Goal: Task Accomplishment & Management: Complete application form

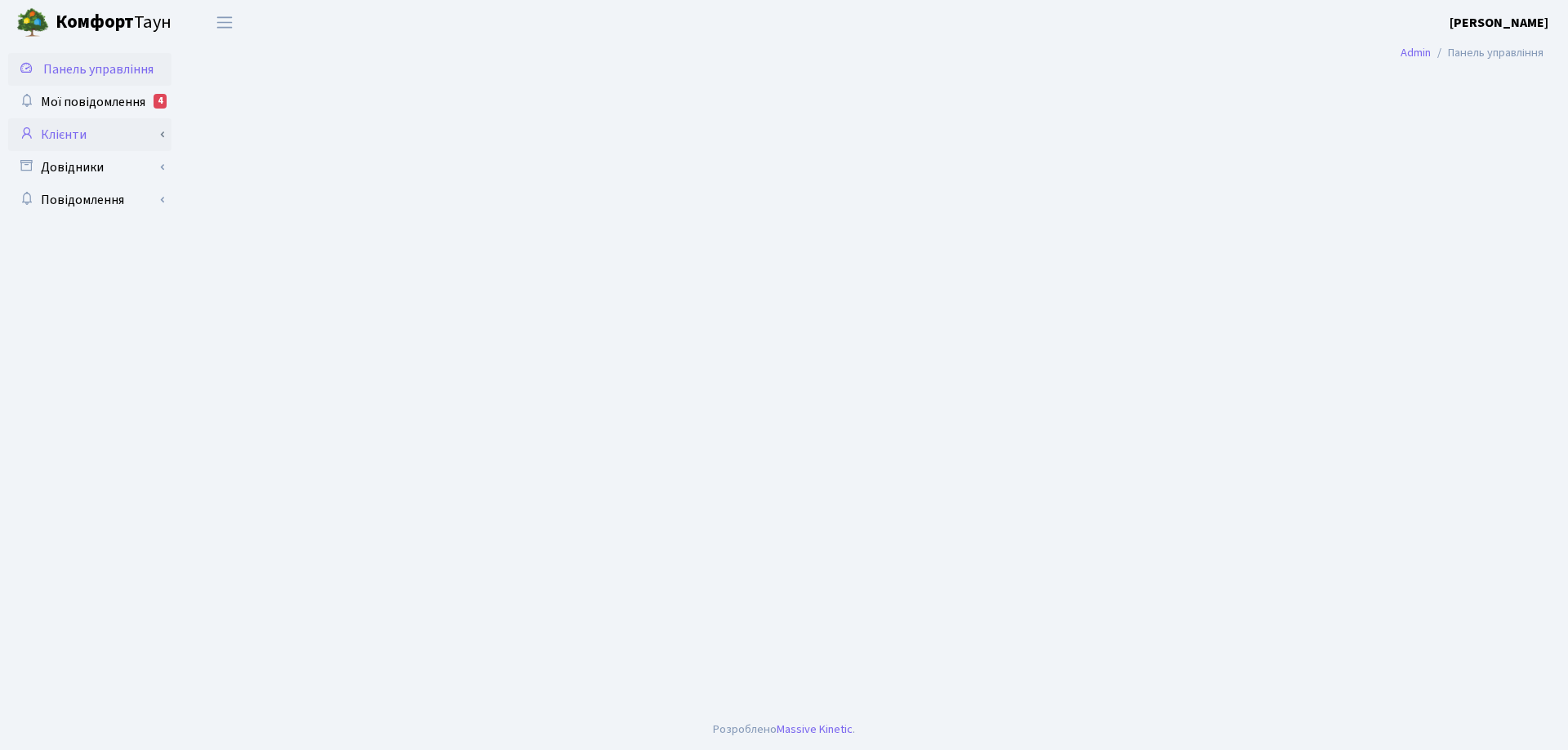
click at [72, 132] on link "Клієнти" at bounding box center [90, 135] width 164 height 33
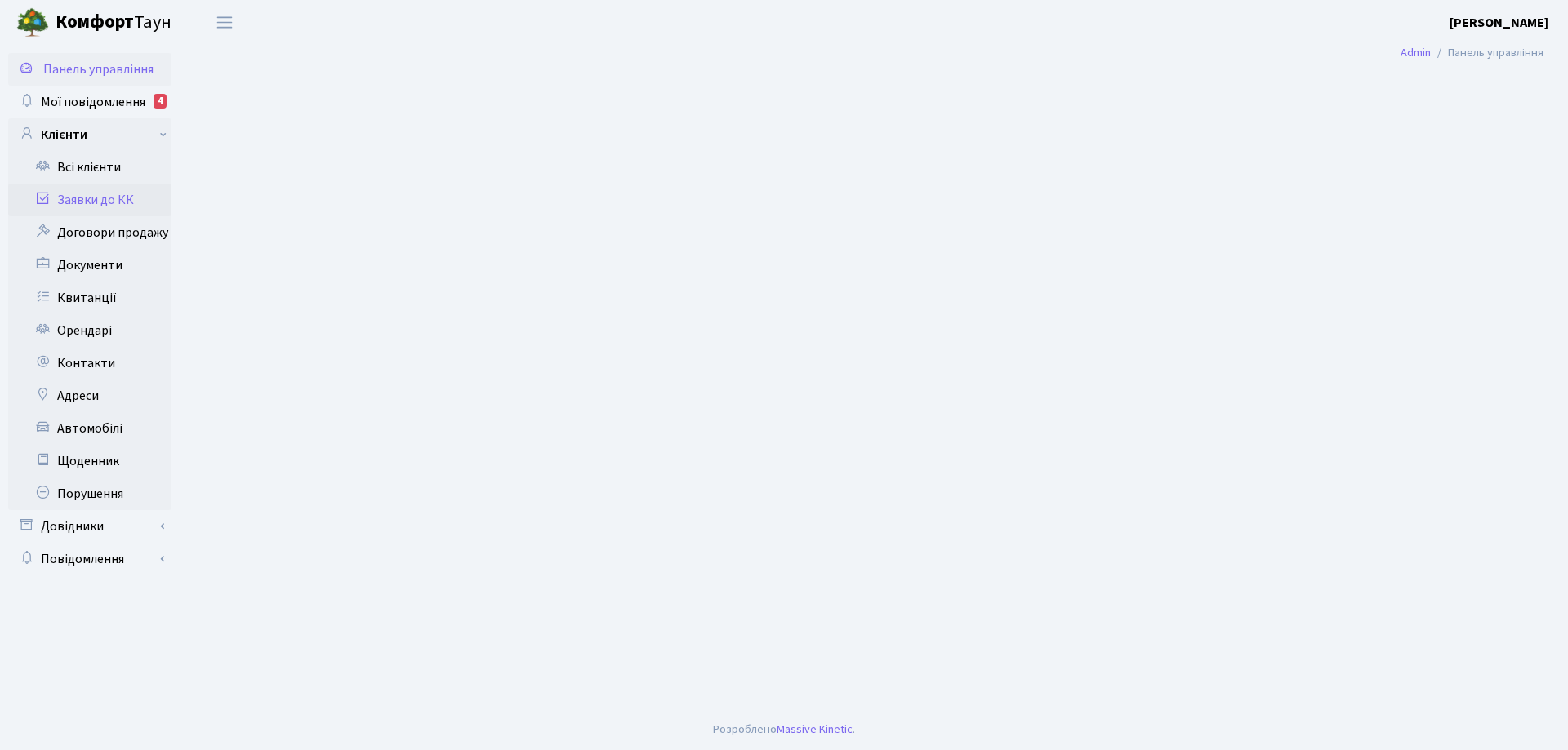
click at [113, 197] on link "Заявки до КК" at bounding box center [90, 200] width 164 height 33
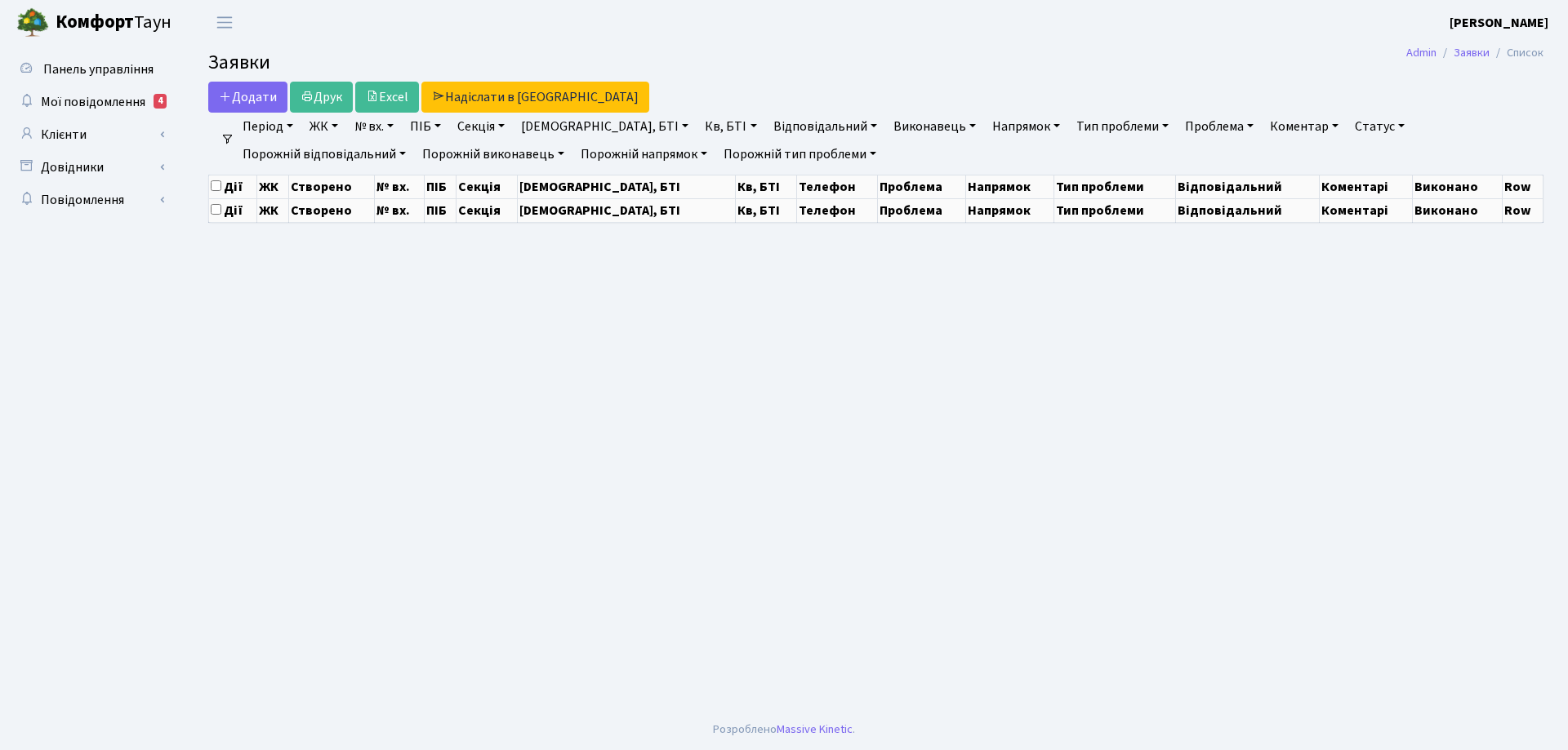
select select "25"
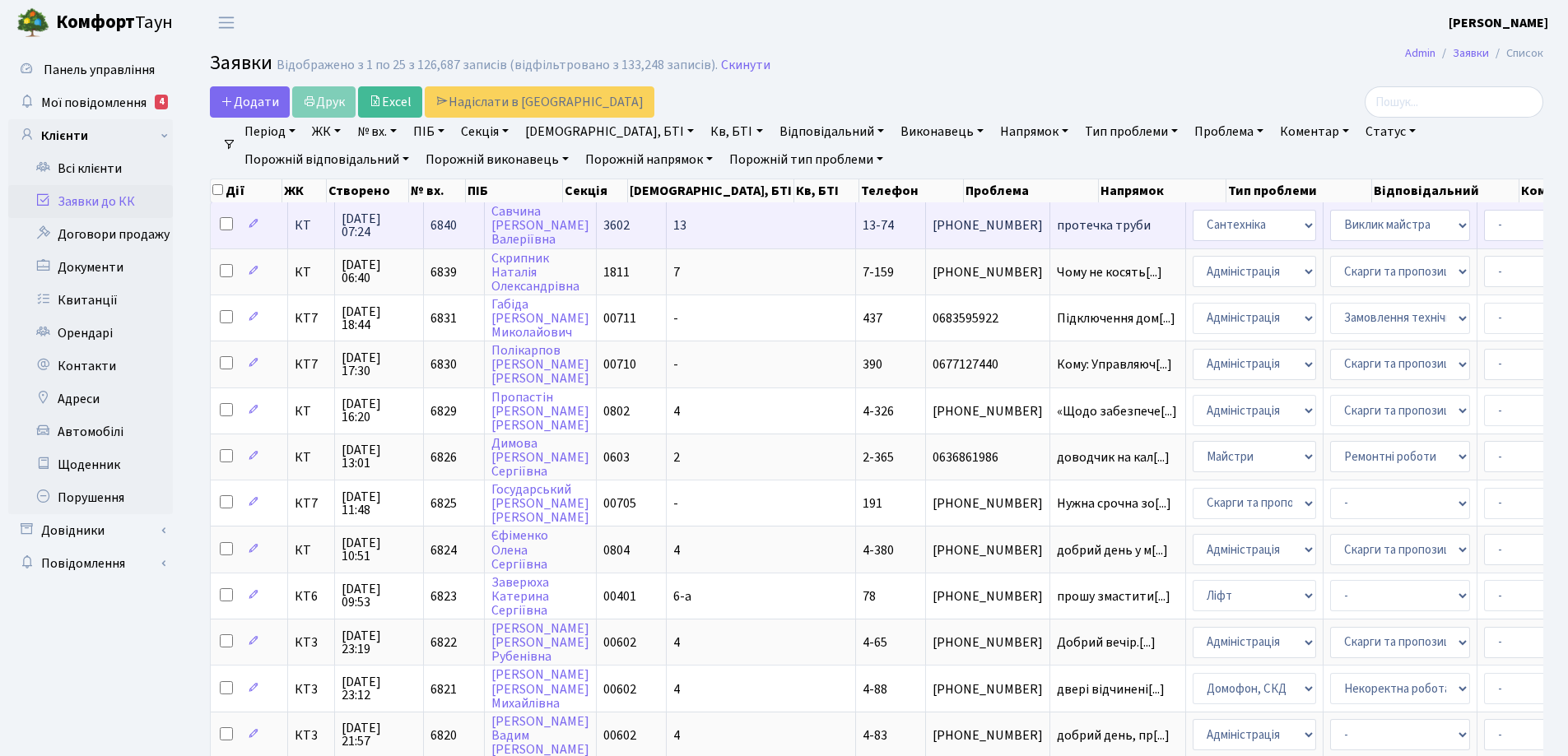
click at [1057, 226] on span "протечка труби" at bounding box center [1117, 225] width 121 height 13
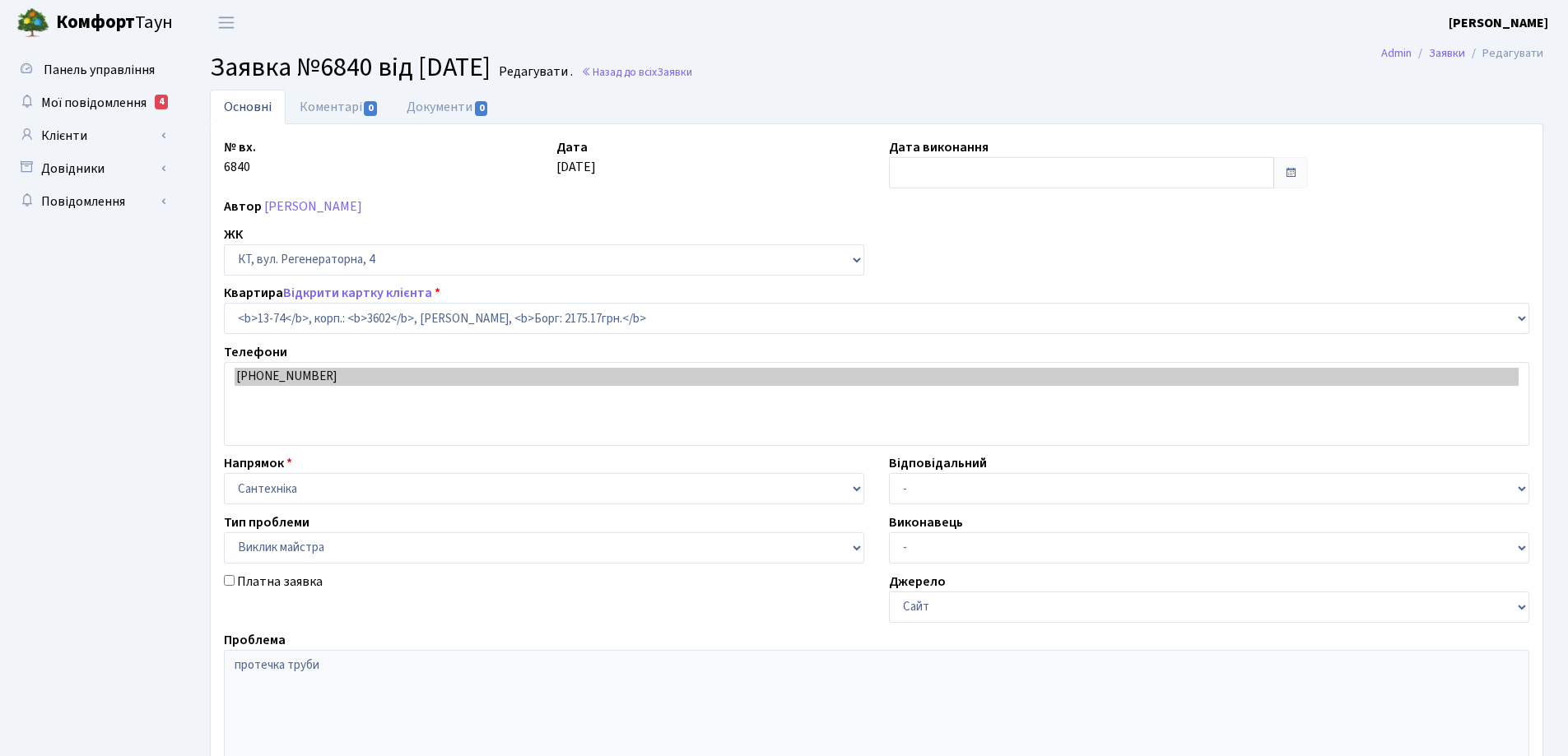
select select "7720"
select select "29"
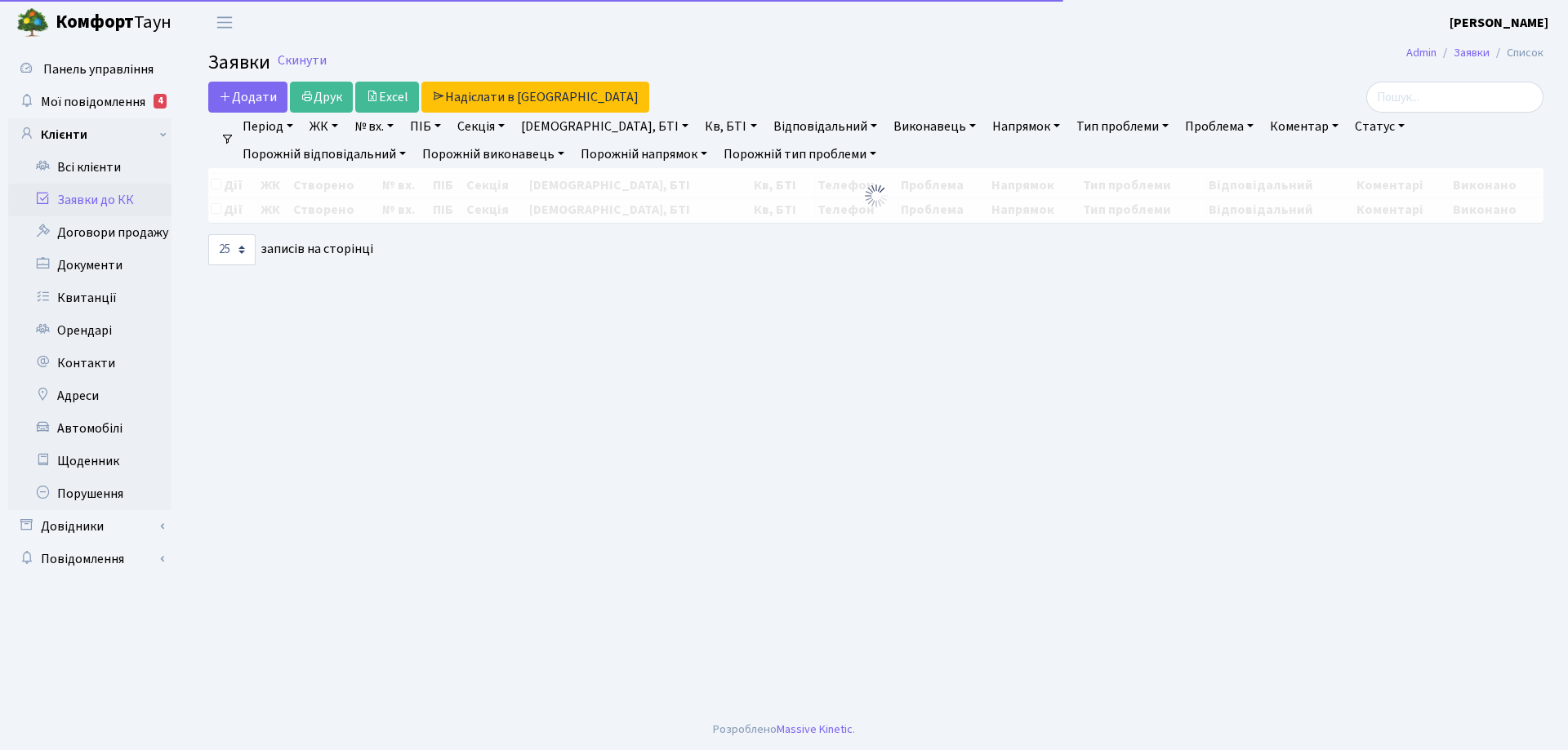
select select "25"
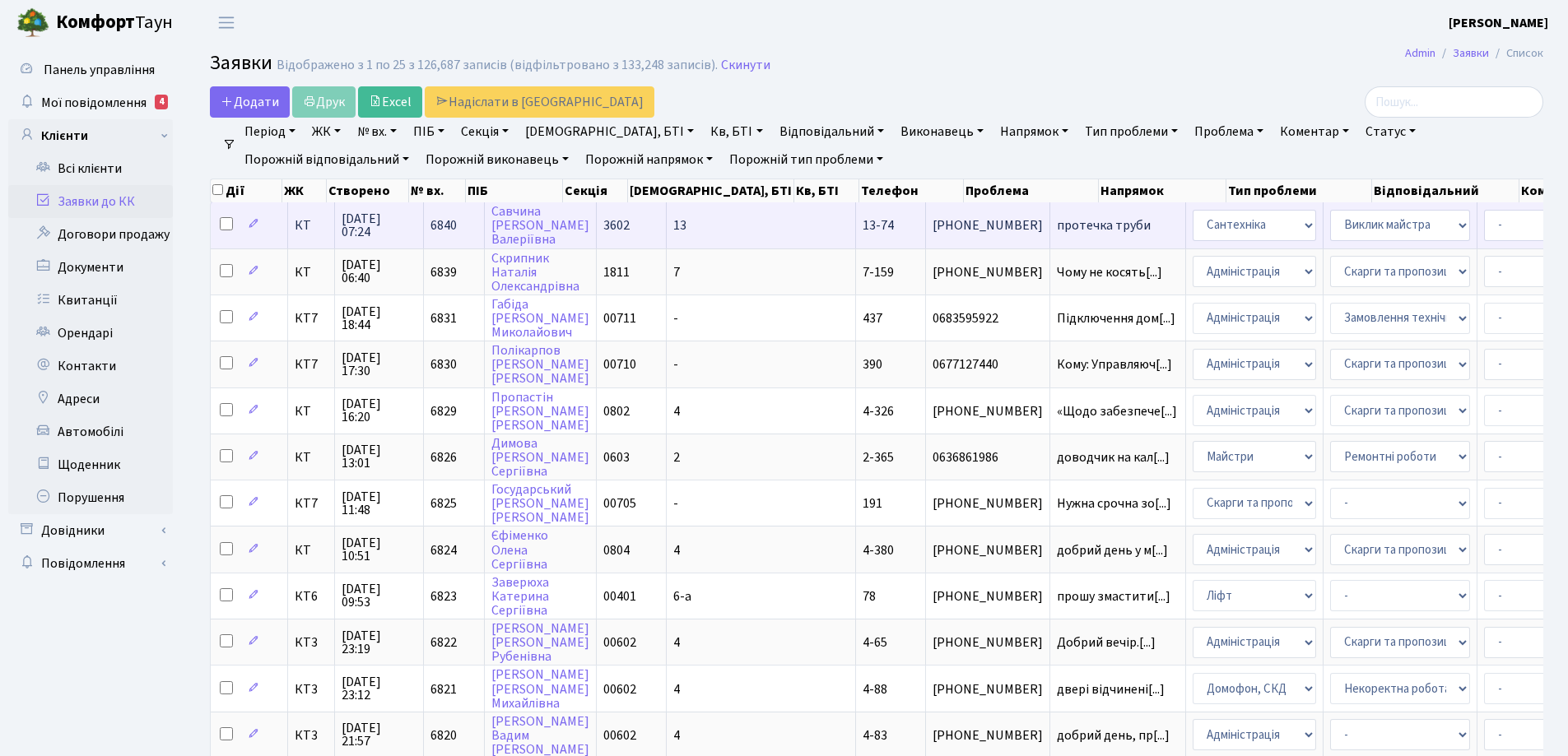
click at [1057, 225] on span "протечка труби" at bounding box center [1117, 225] width 121 height 13
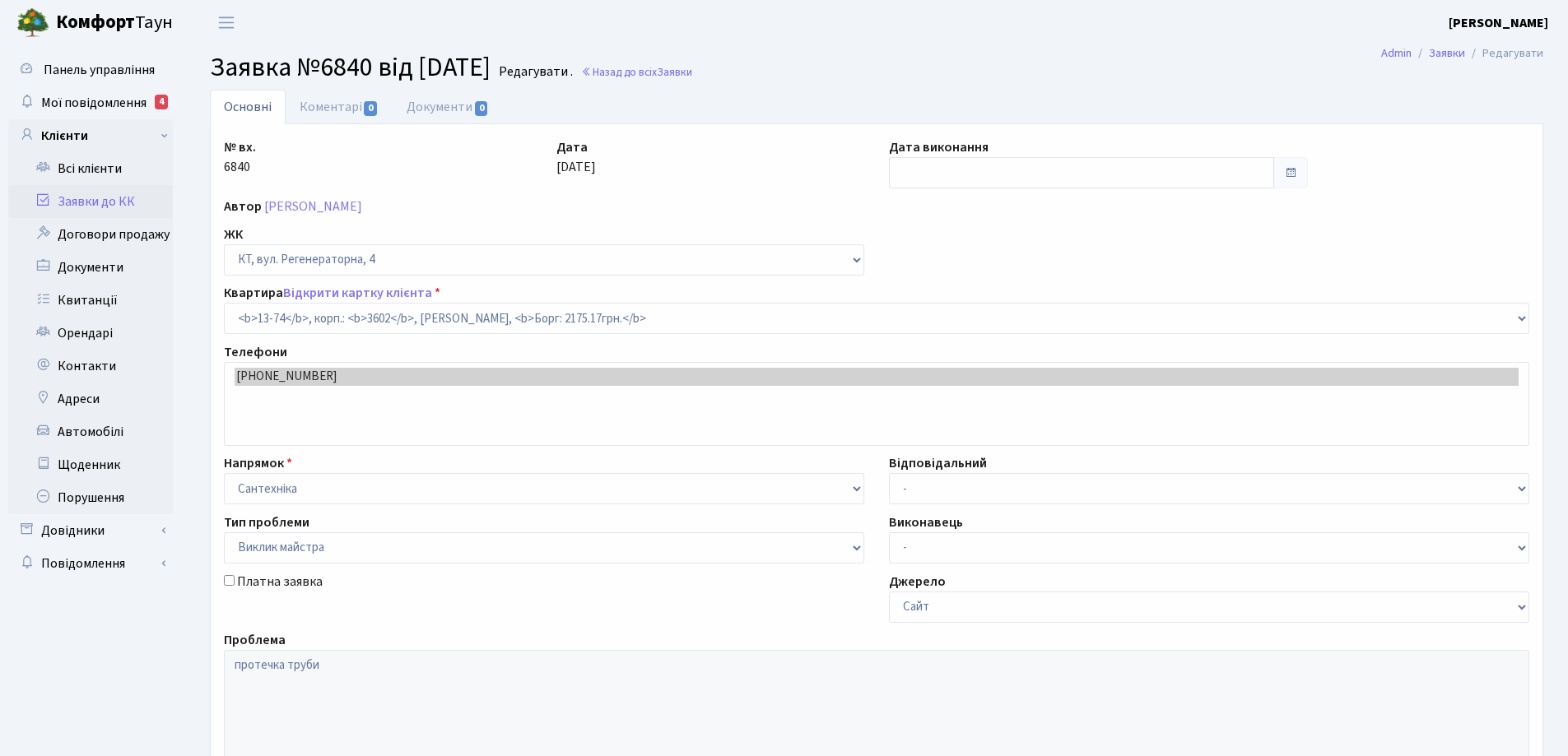
select select "7720"
select select "29"
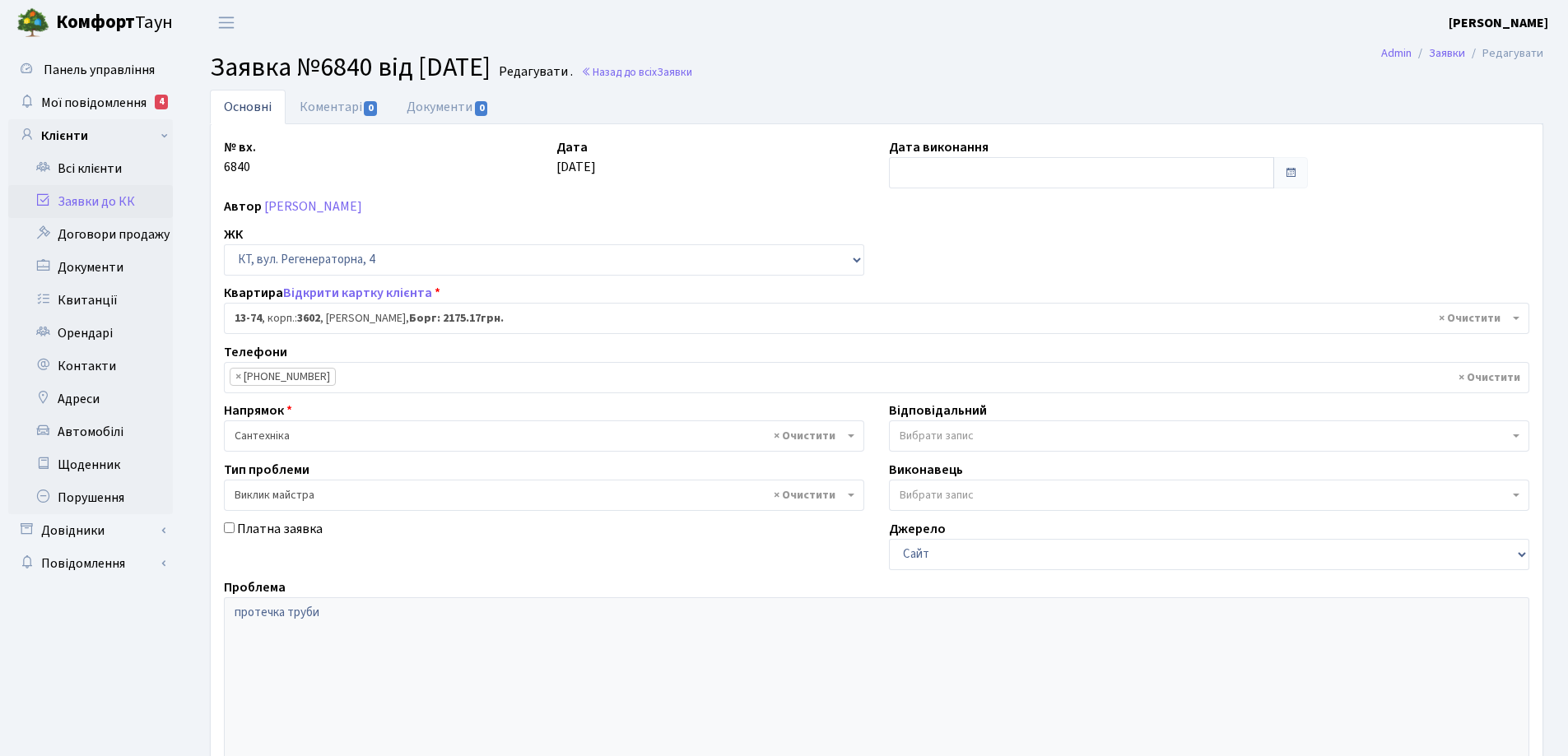
click at [253, 108] on link "Основні" at bounding box center [247, 106] width 75 height 35
click at [338, 106] on link "Коментарі 0" at bounding box center [339, 106] width 107 height 34
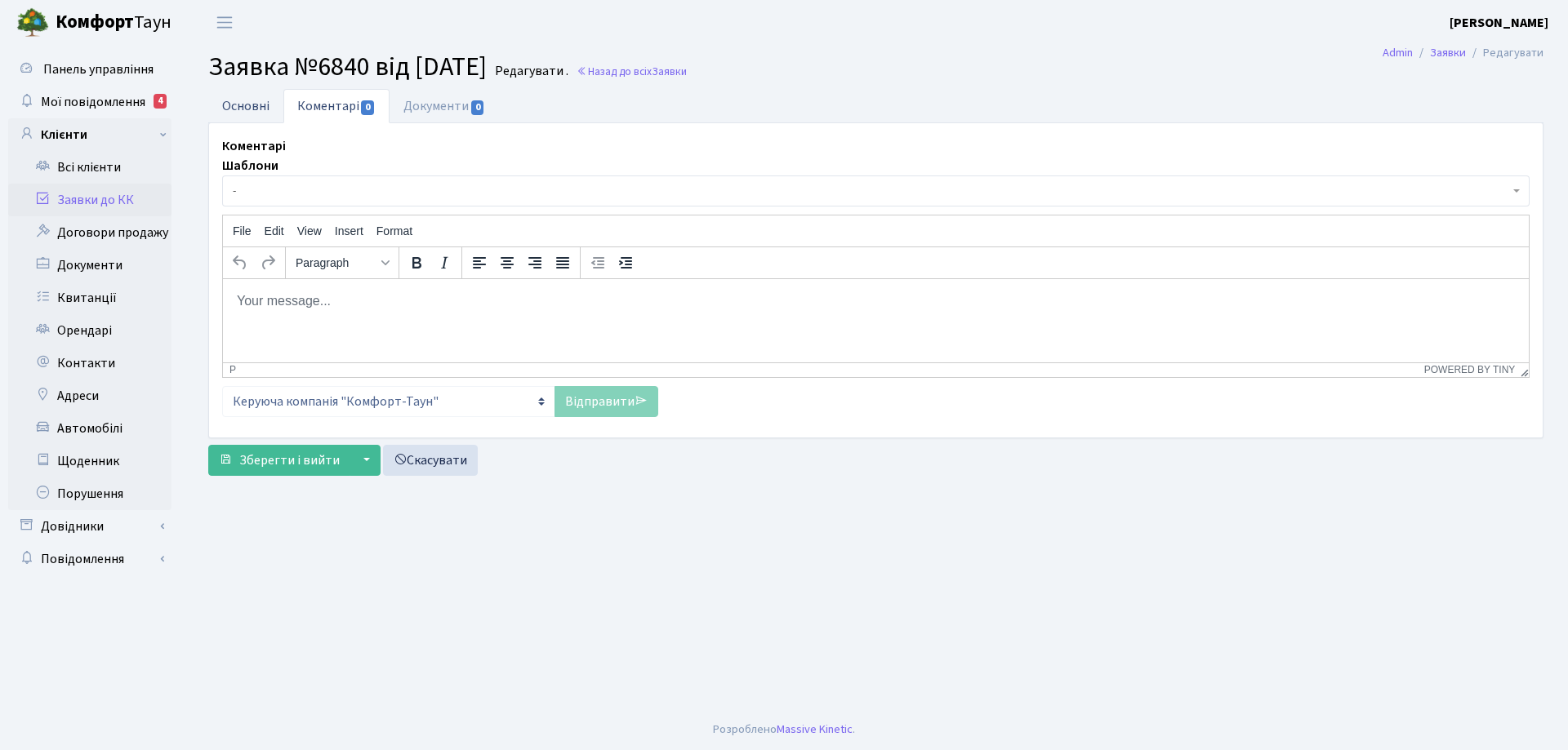
click at [263, 106] on link "Основні" at bounding box center [245, 106] width 75 height 33
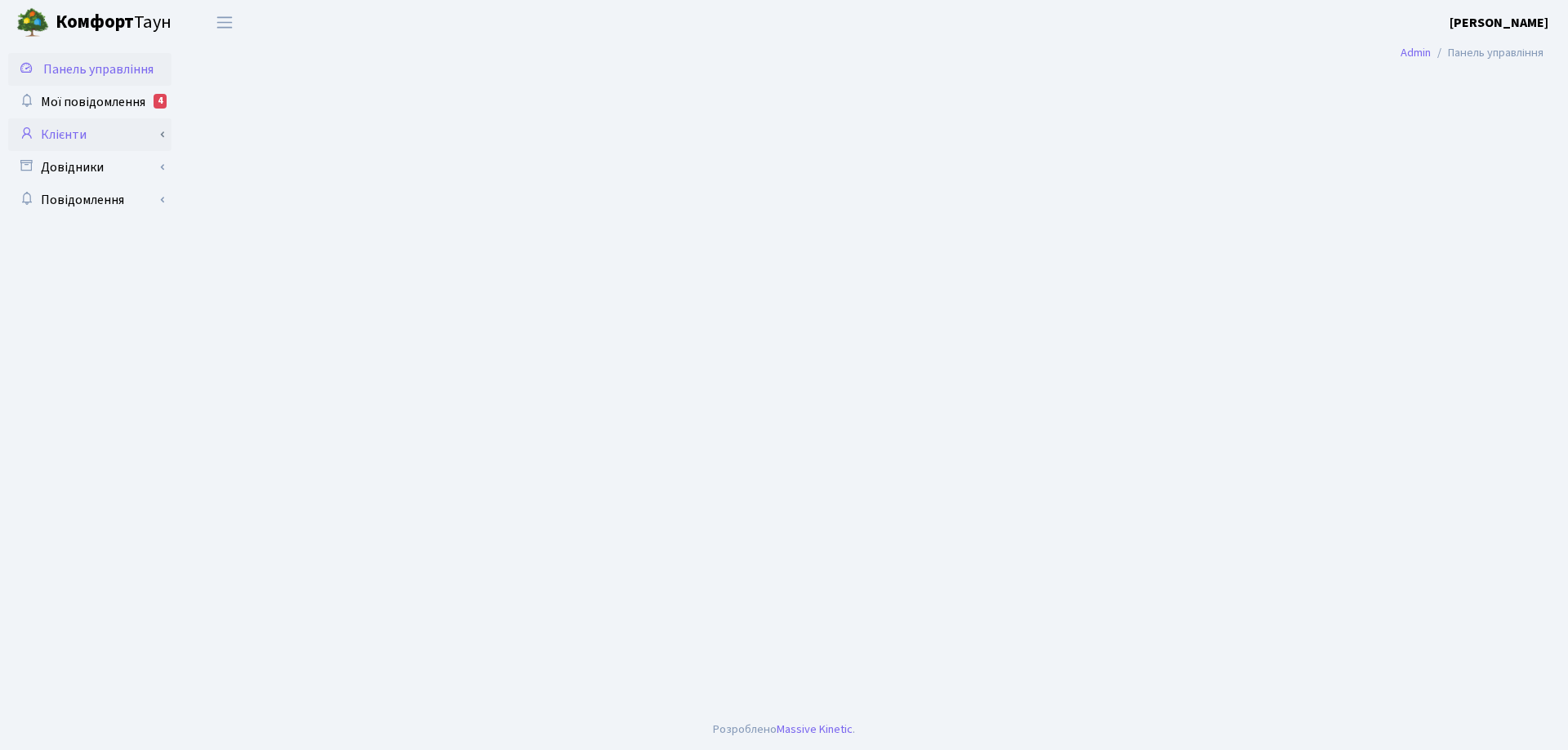
click at [67, 130] on link "Клієнти" at bounding box center [90, 135] width 164 height 33
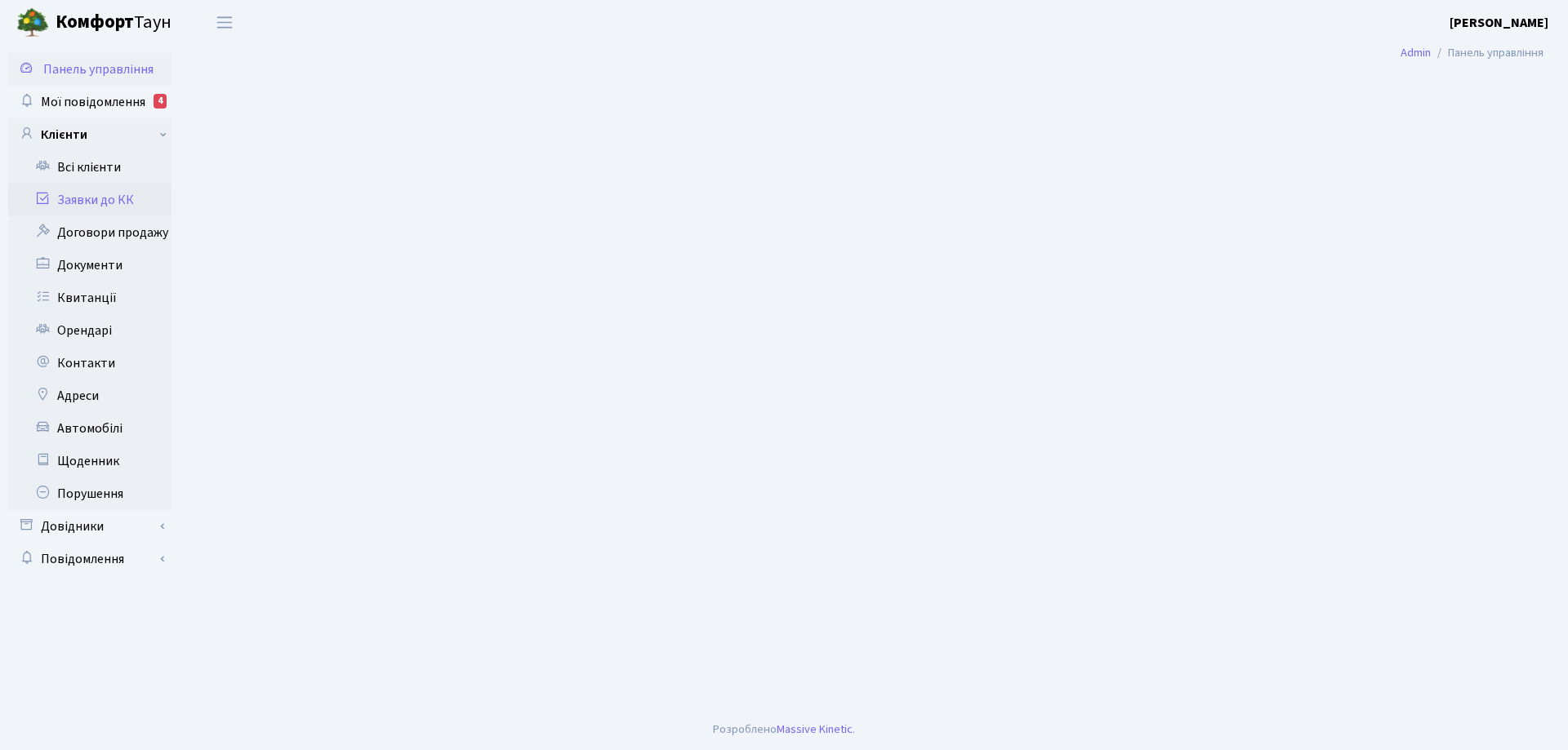
click at [93, 200] on link "Заявки до КК" at bounding box center [90, 200] width 164 height 33
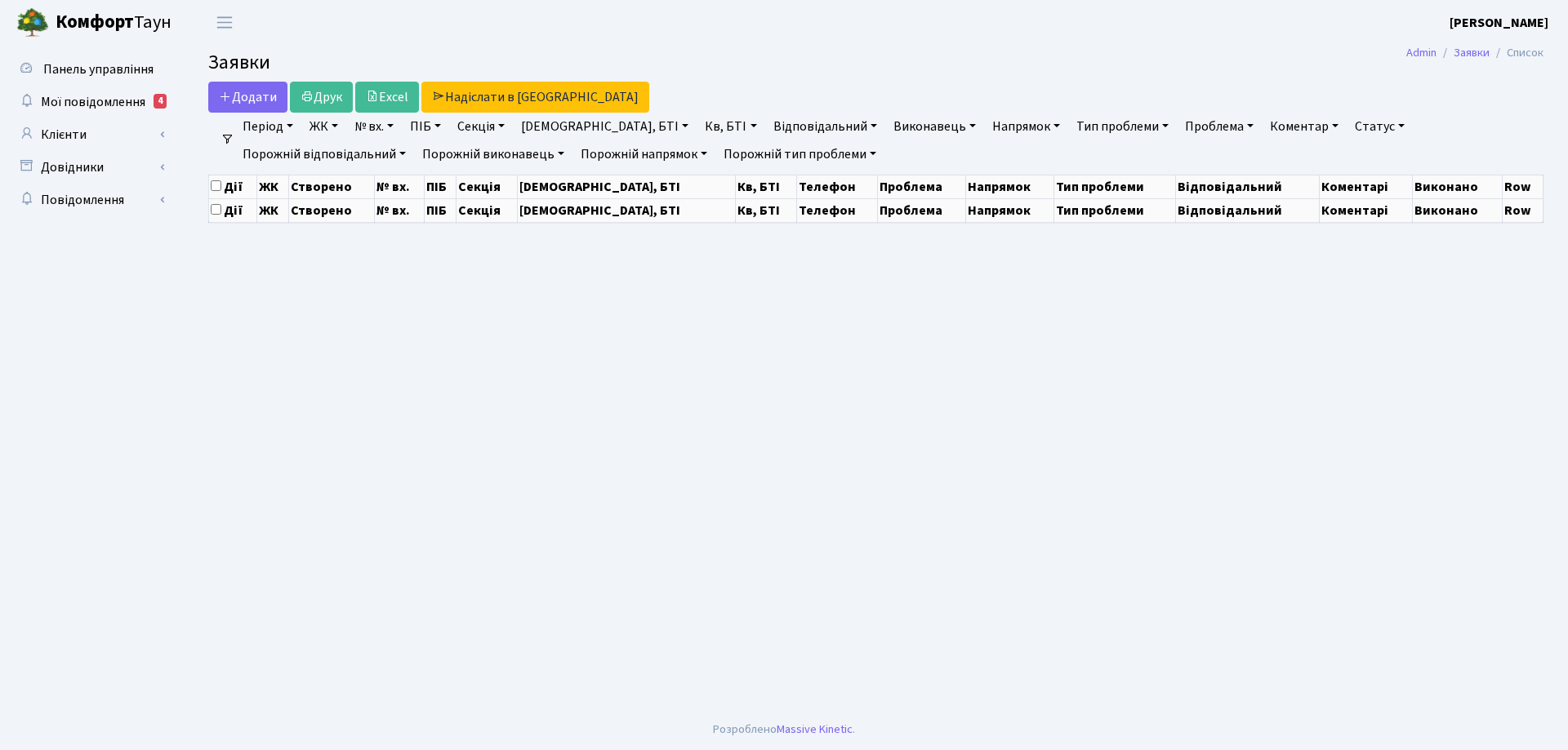
select select "25"
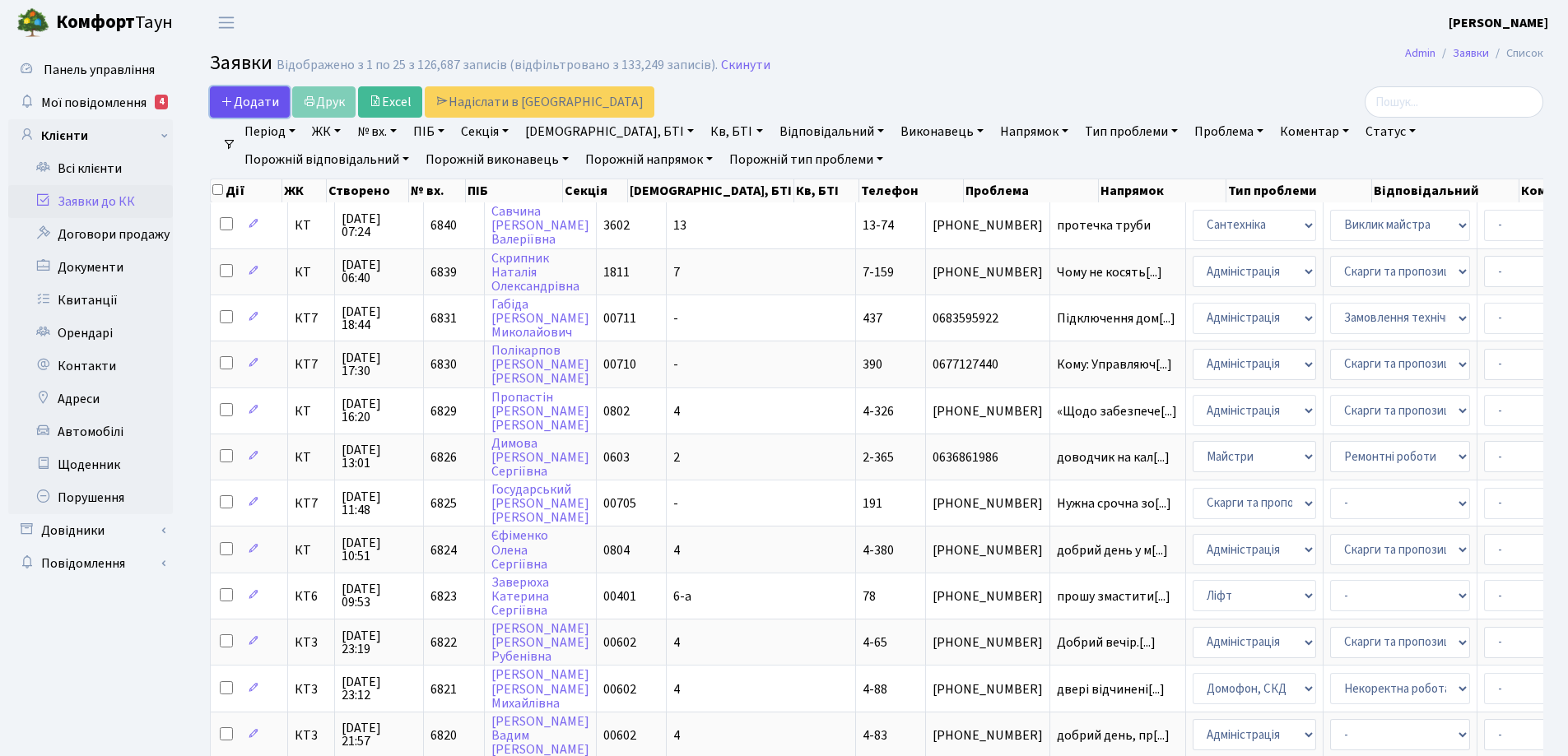
click at [253, 99] on span "Додати" at bounding box center [250, 102] width 59 height 18
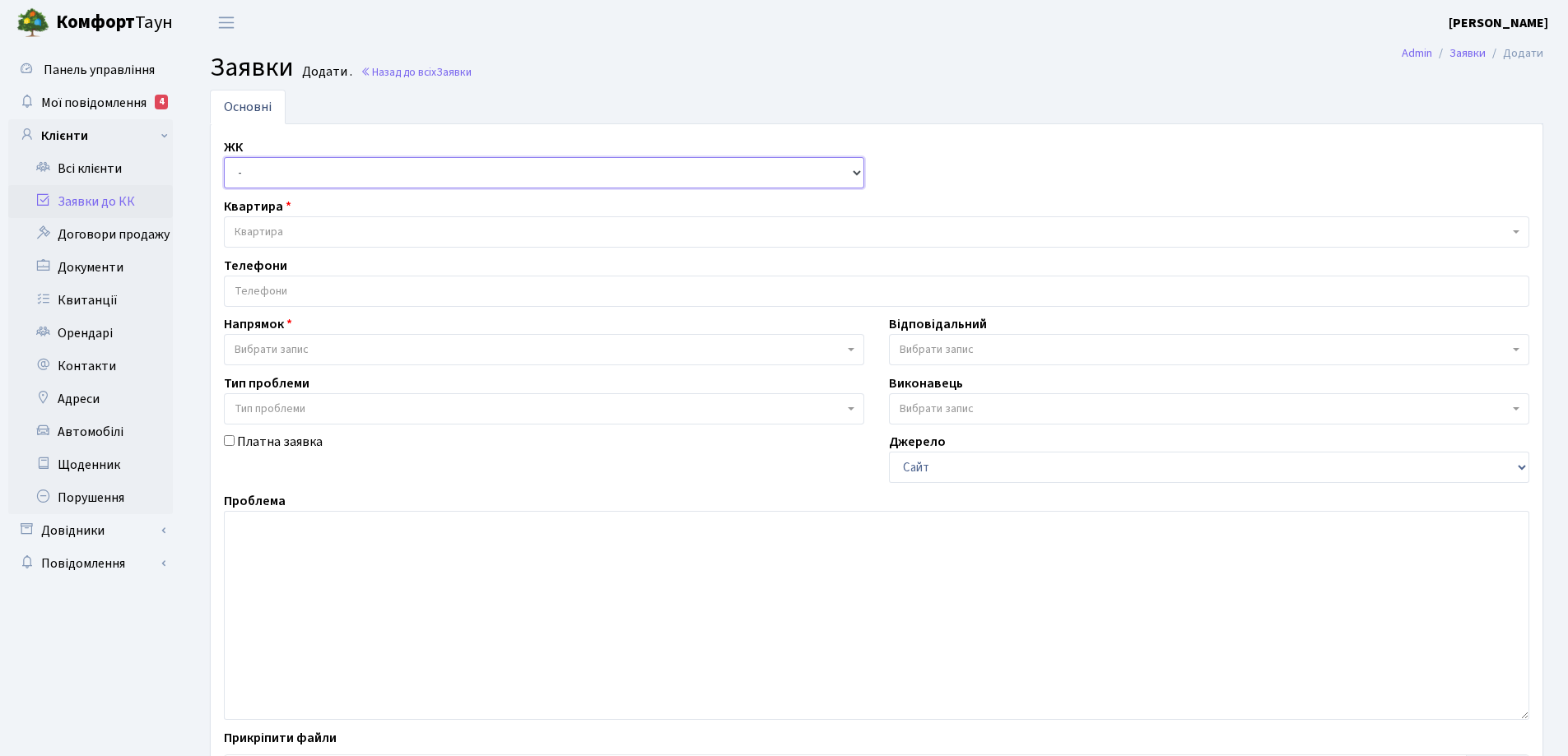
click at [856, 175] on select "- КТ, вул. Регенераторна, 4 КТ2, просп. [STREET_ADDRESS] [STREET_ADDRESS] [PERS…" at bounding box center [544, 172] width 641 height 31
select select "271"
click at [224, 157] on select "- КТ, вул. Регенераторна, 4 КТ2, просп. Соборності, 17 КТ3, вул. Березнева, 16 …" at bounding box center [544, 172] width 641 height 31
select select
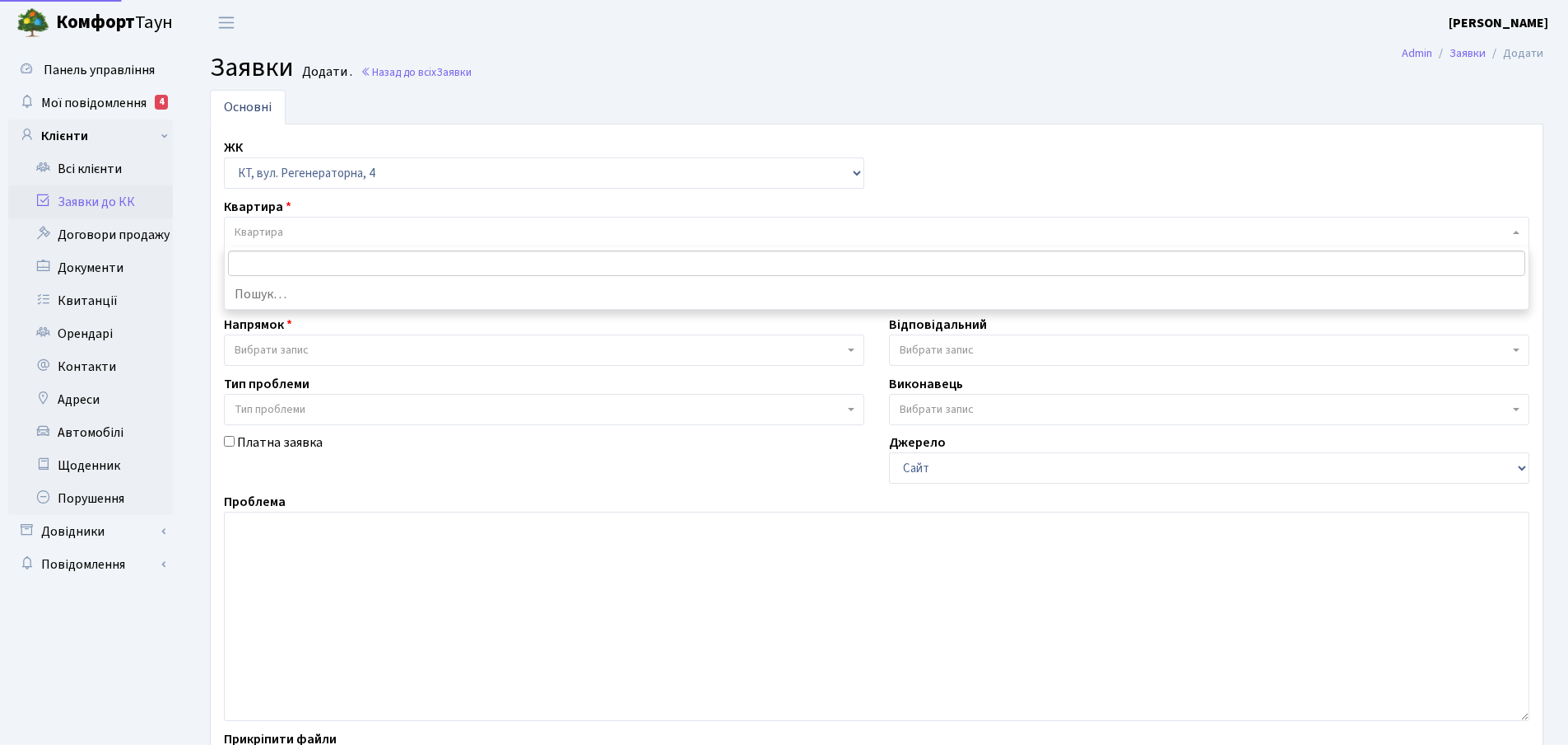
click at [300, 230] on span "Квартира" at bounding box center [872, 232] width 1275 height 17
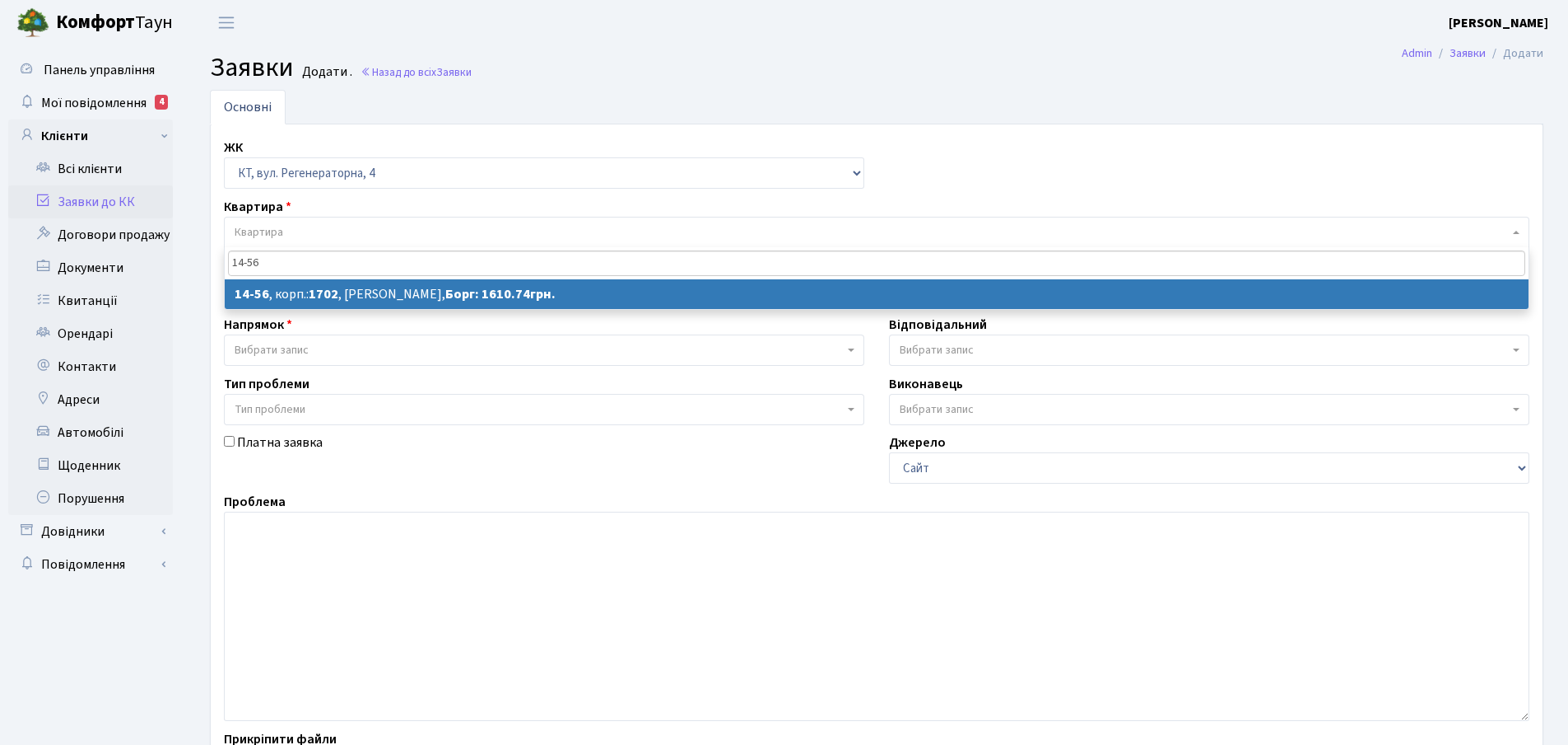
type input "14-56"
select select
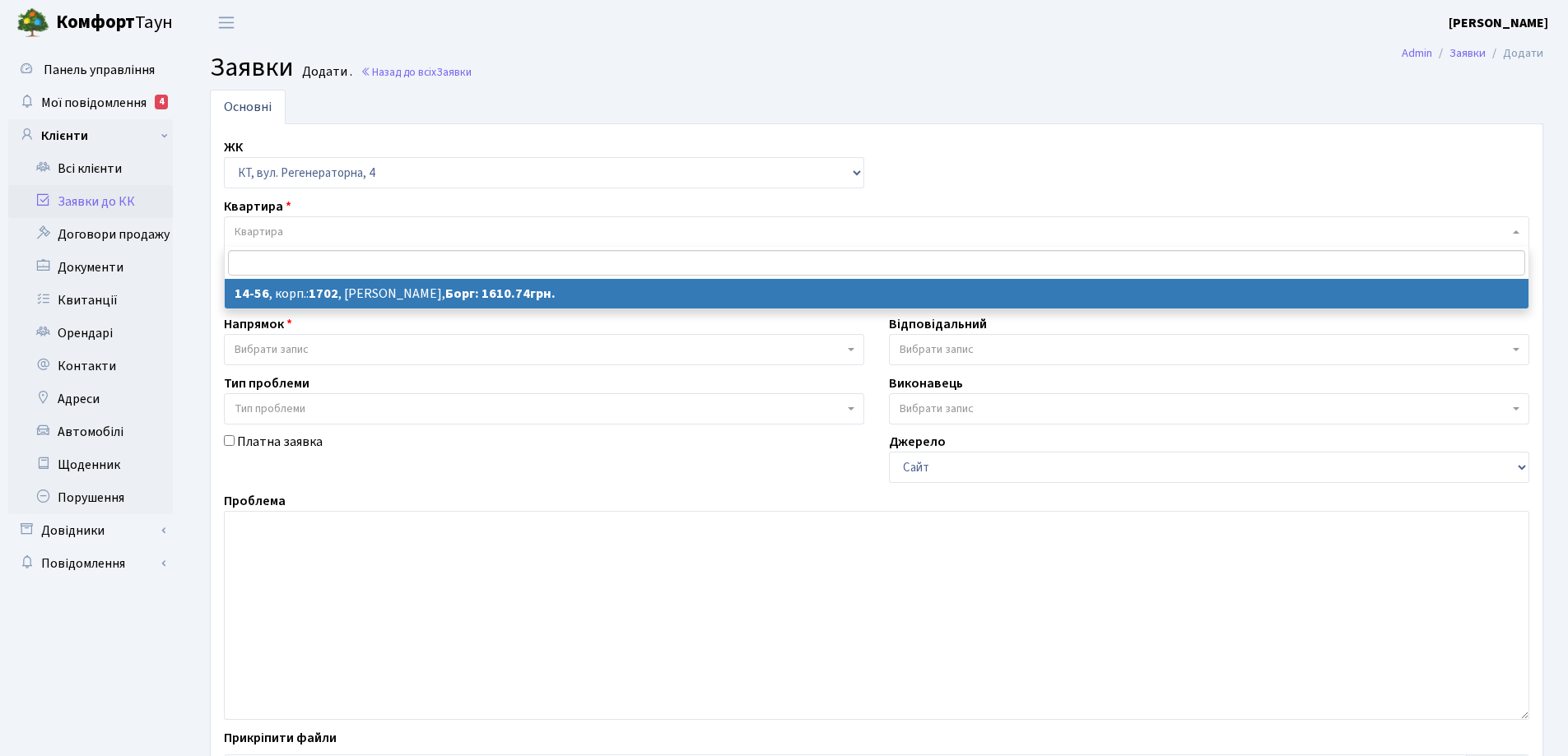
select select "7433"
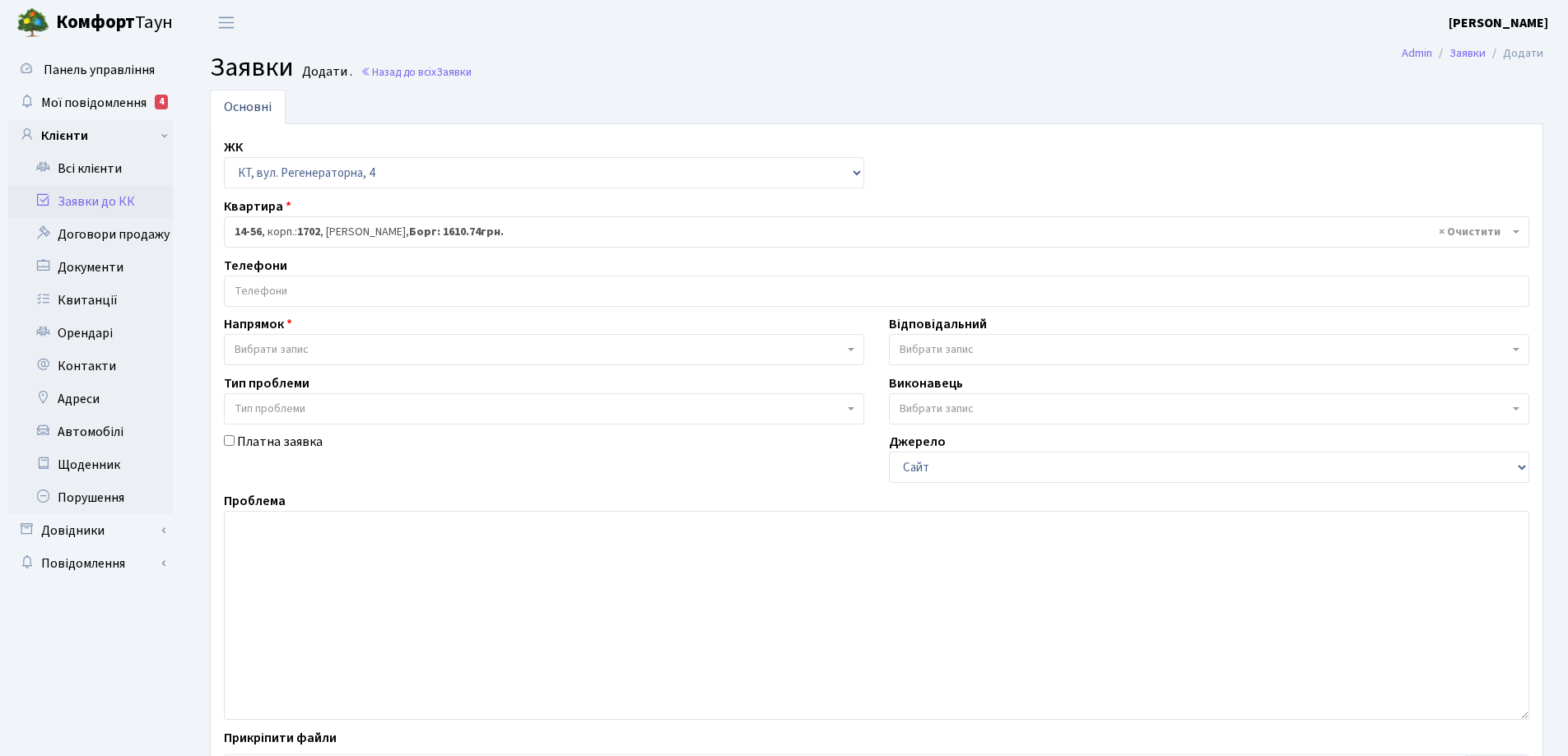
click at [315, 284] on input "search" at bounding box center [877, 291] width 1304 height 29
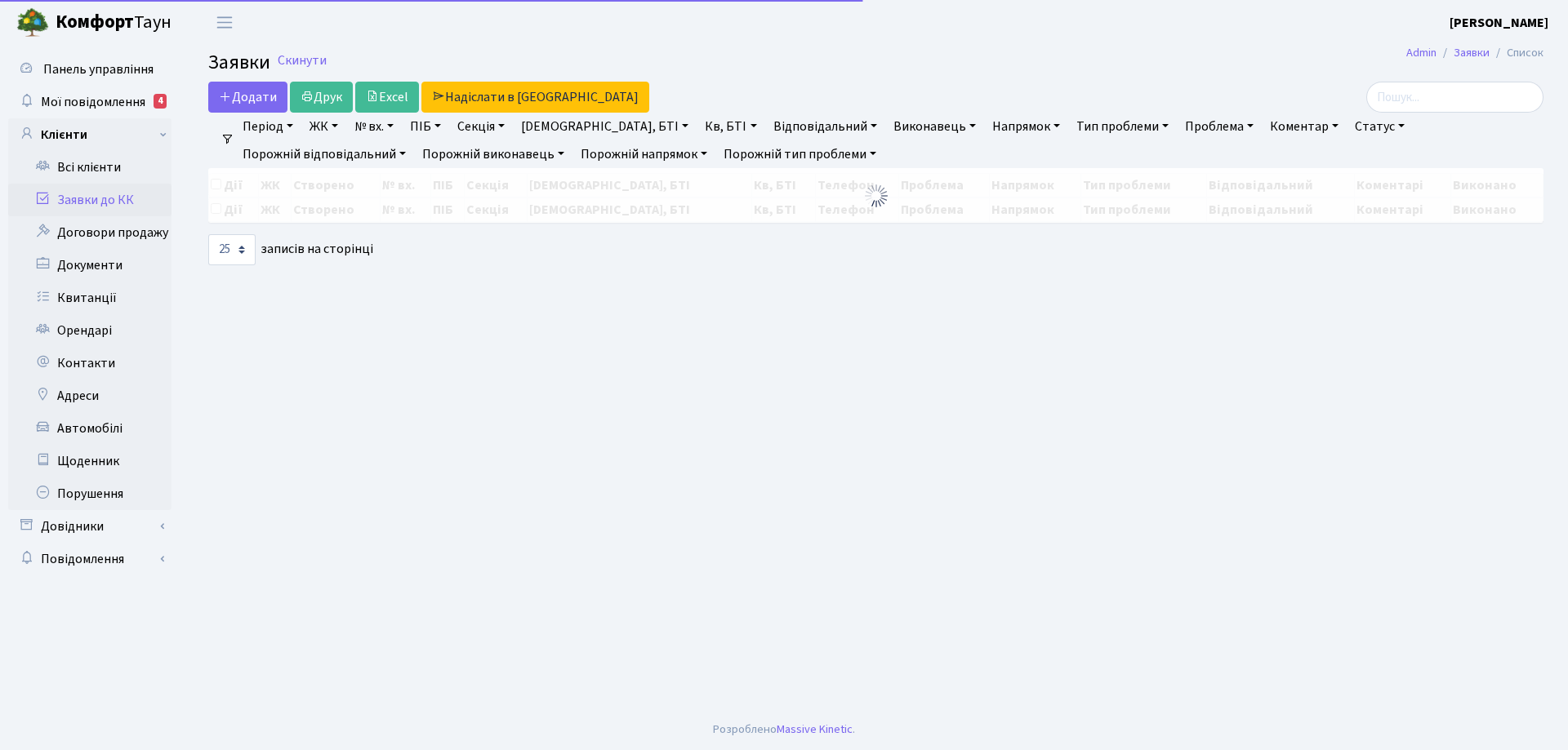
select select "25"
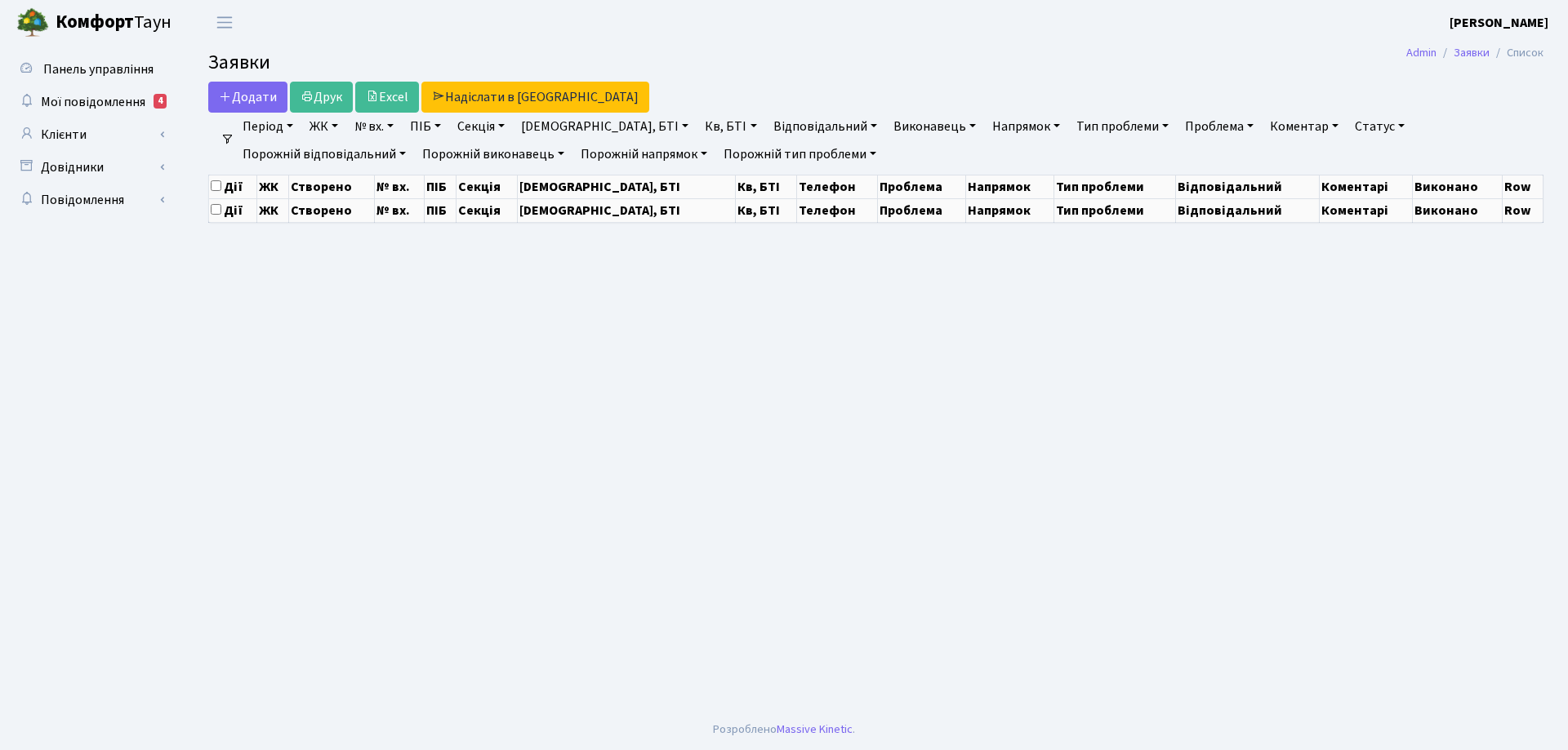
select select "25"
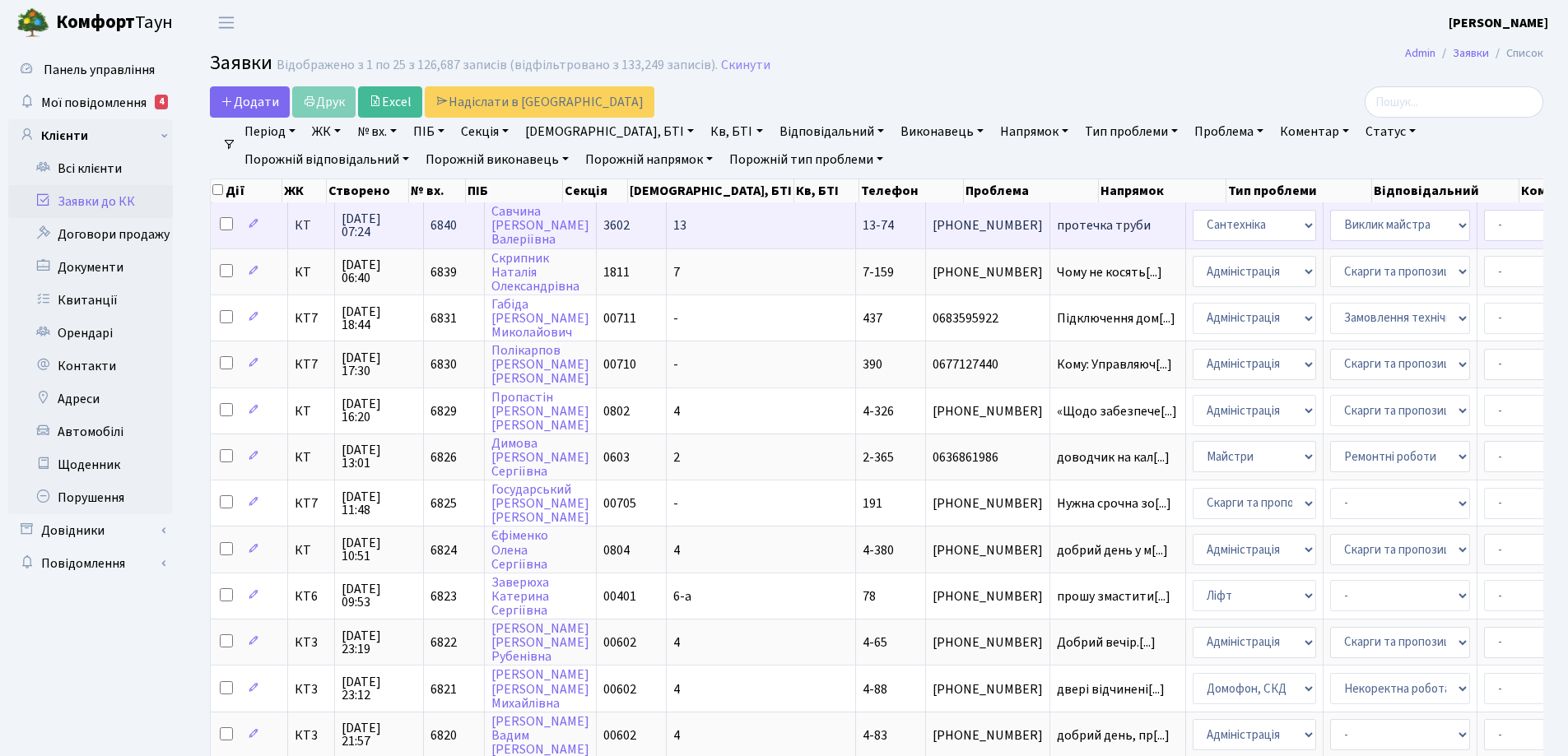
click at [1057, 226] on span "протечка труби" at bounding box center [1117, 225] width 121 height 13
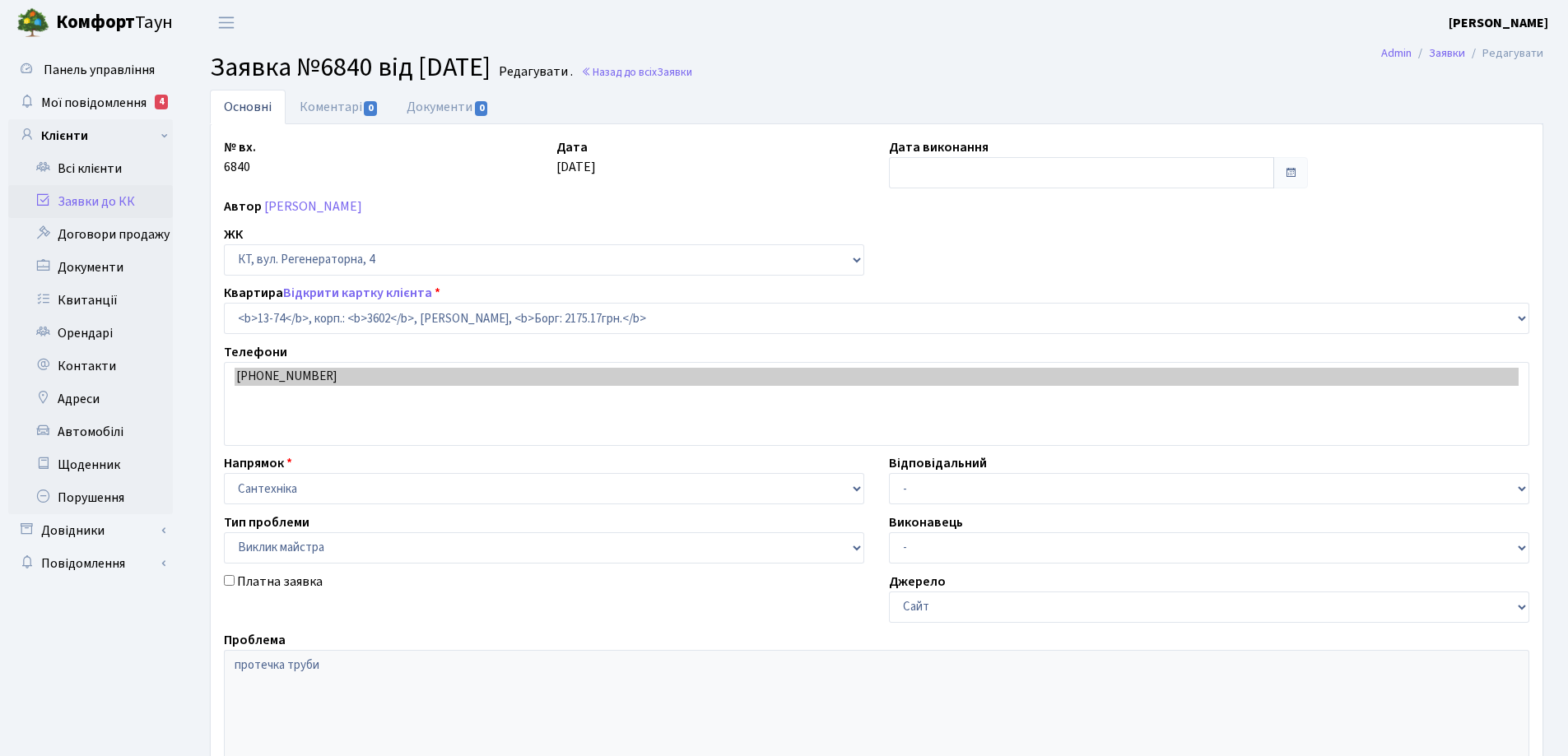
select select "7720"
select select "29"
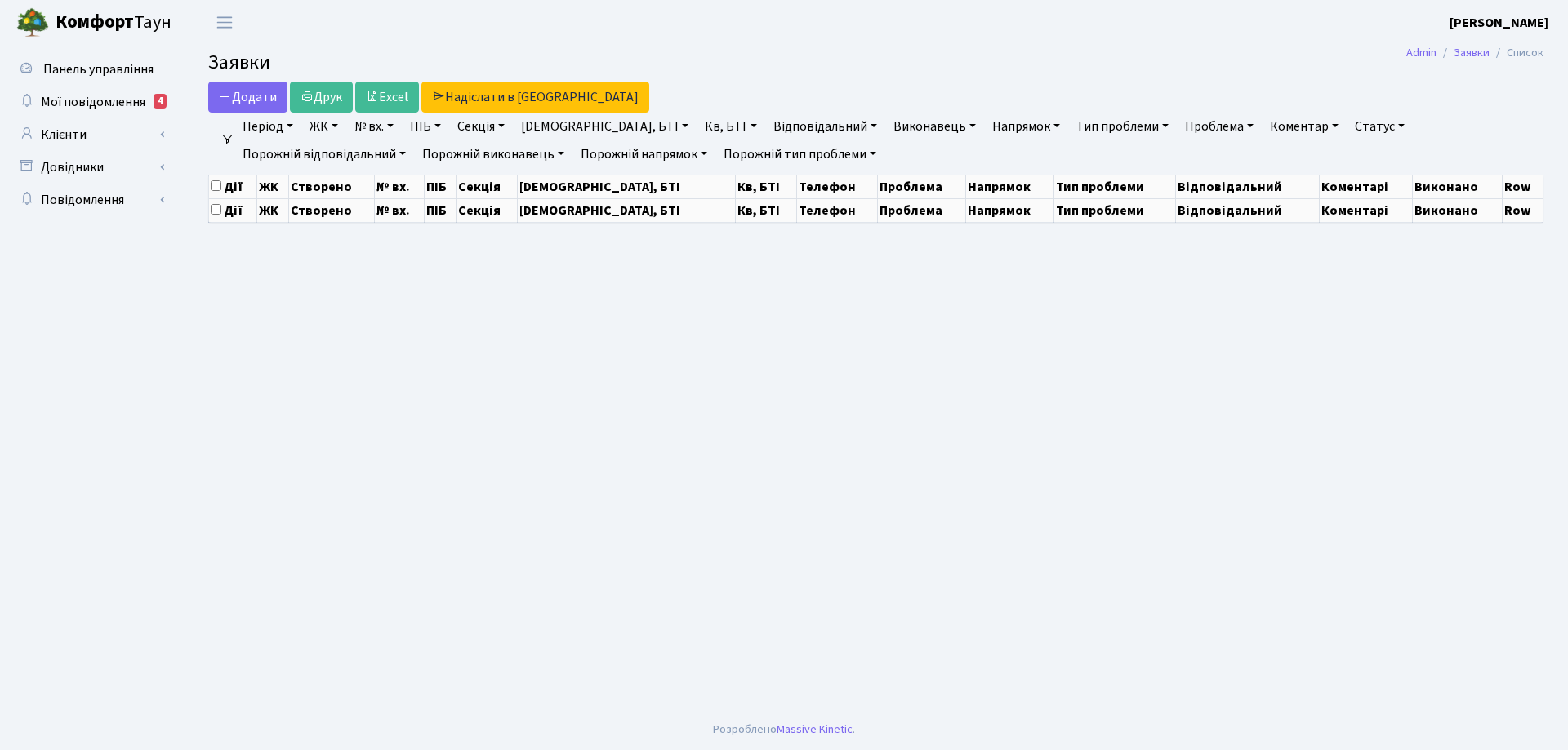
select select "25"
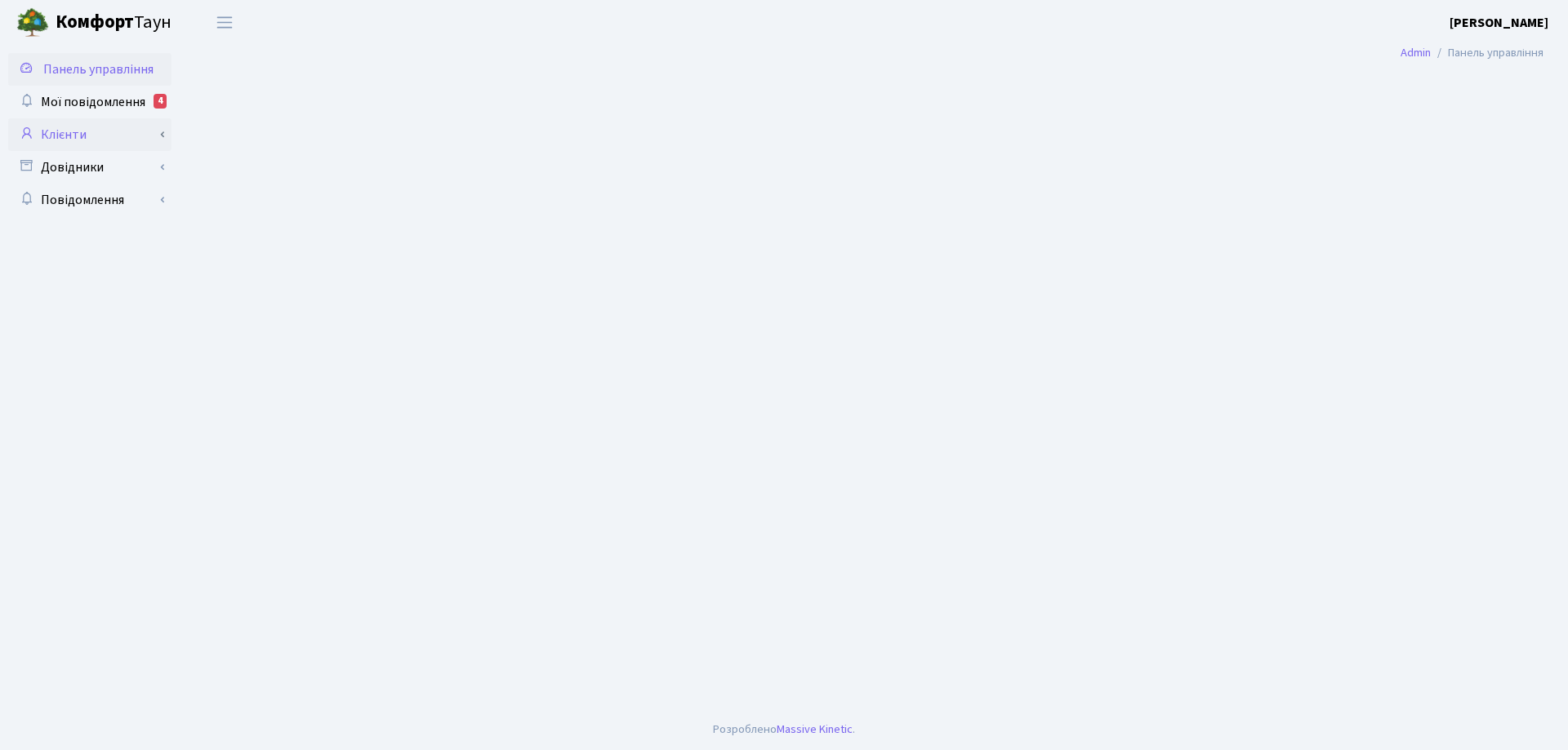
click at [63, 137] on link "Клієнти" at bounding box center [90, 135] width 164 height 33
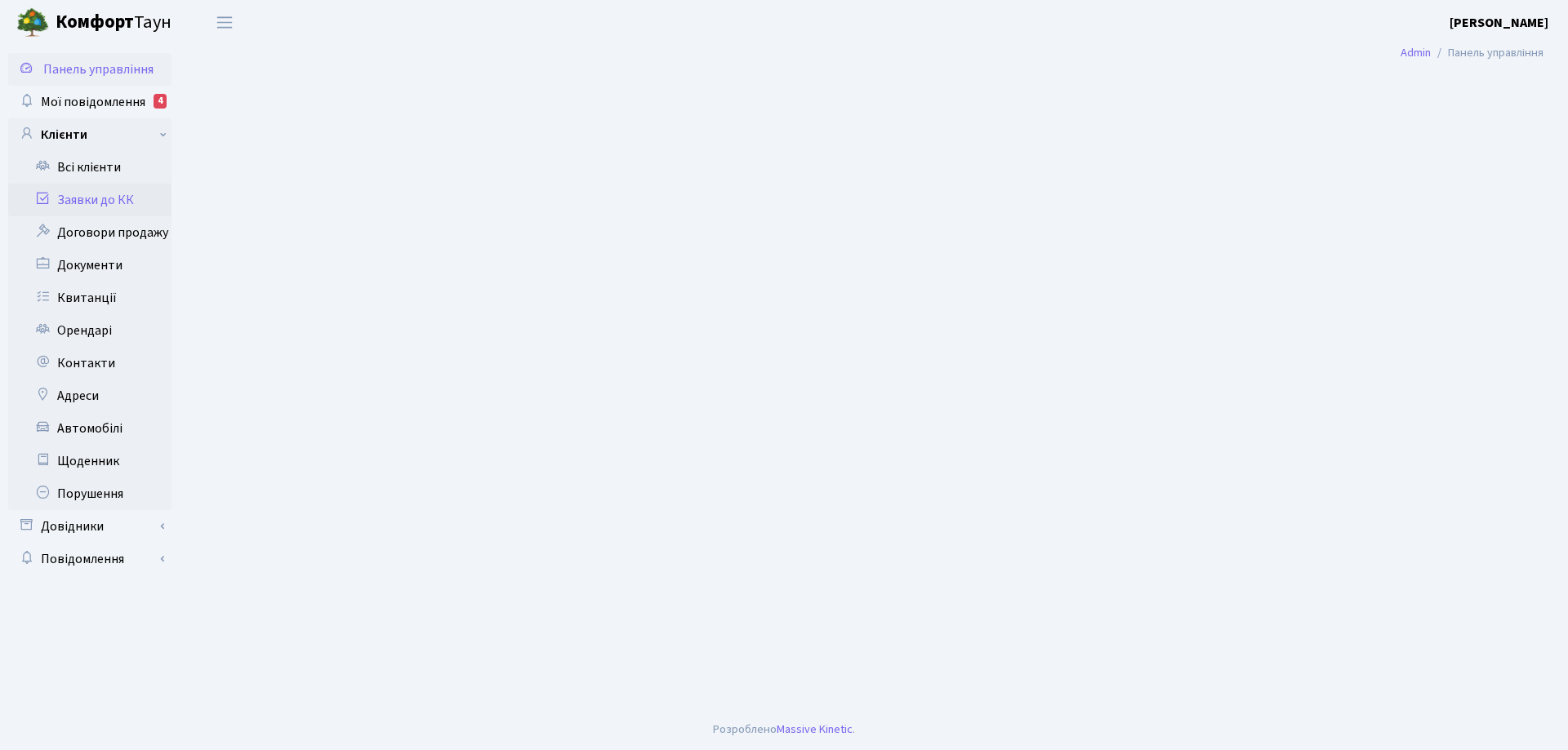
click at [125, 203] on link "Заявки до КК" at bounding box center [90, 200] width 164 height 33
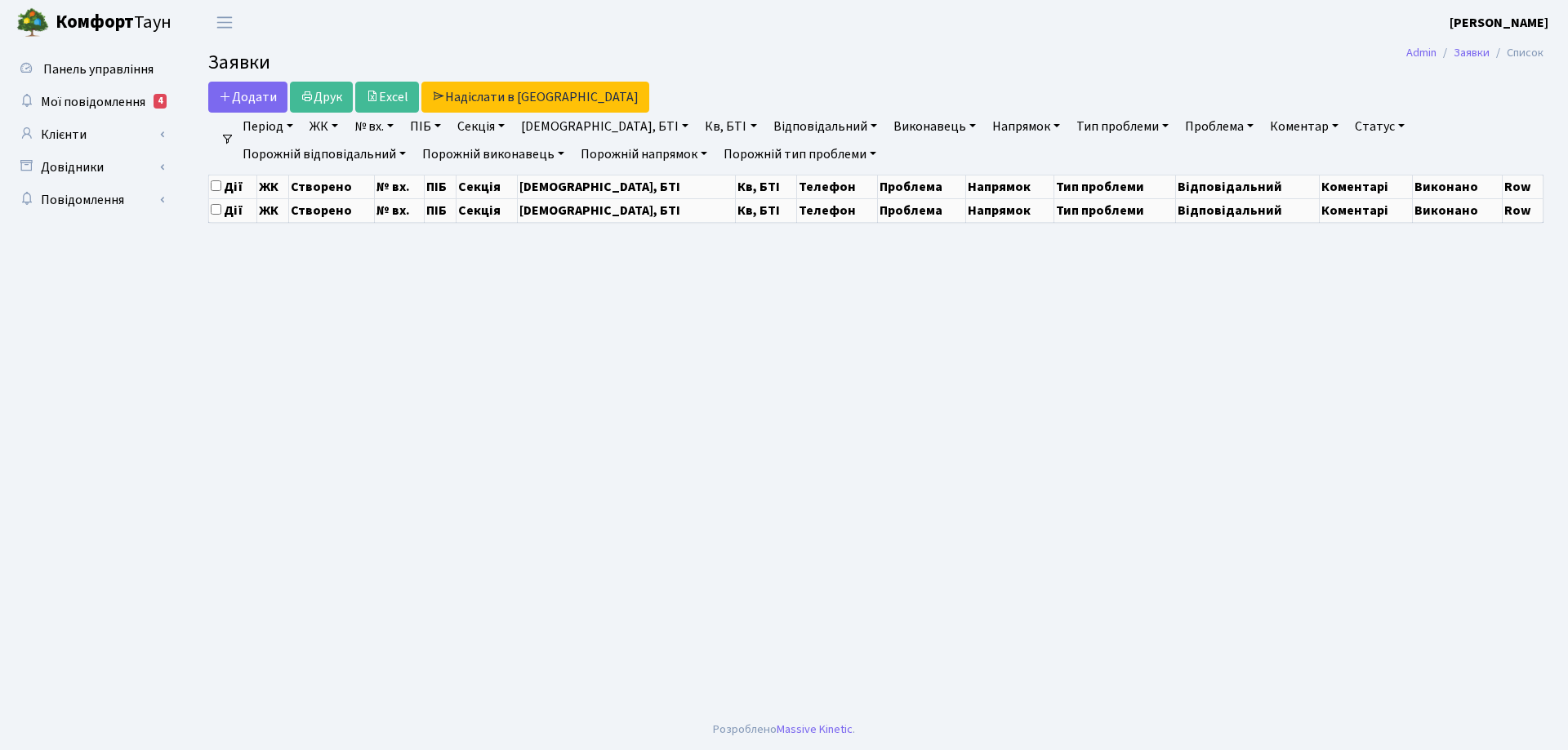
select select "25"
